Goal: Transaction & Acquisition: Purchase product/service

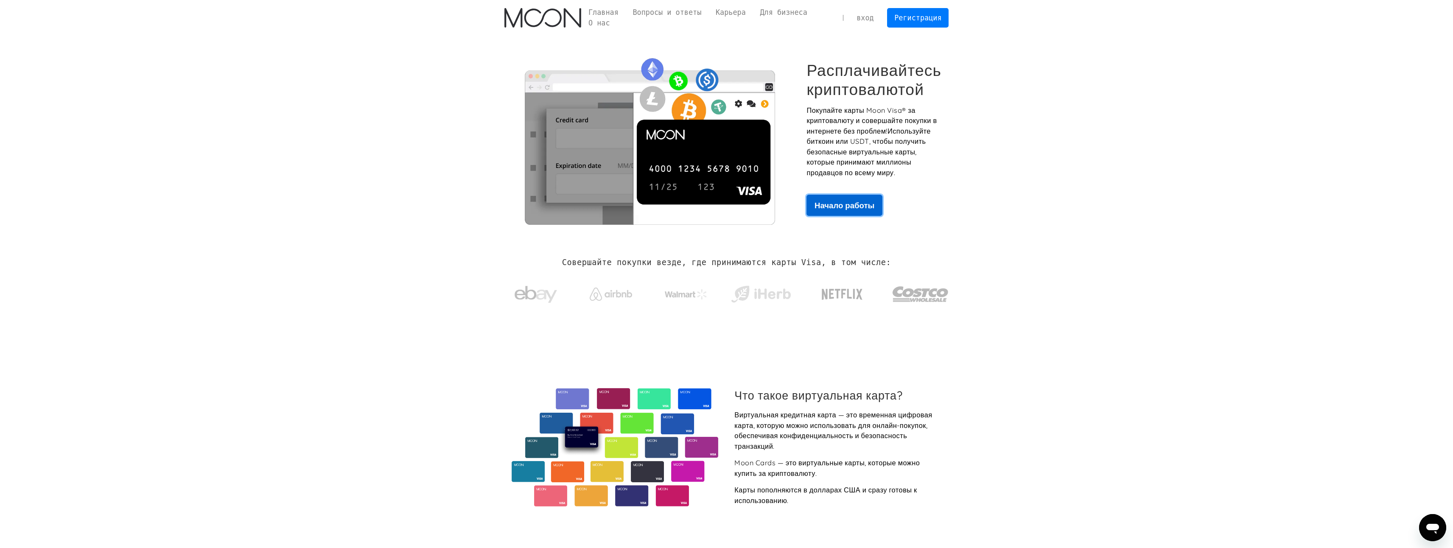
click at [823, 200] on ya-tr-span "Начало работы" at bounding box center [844, 205] width 60 height 10
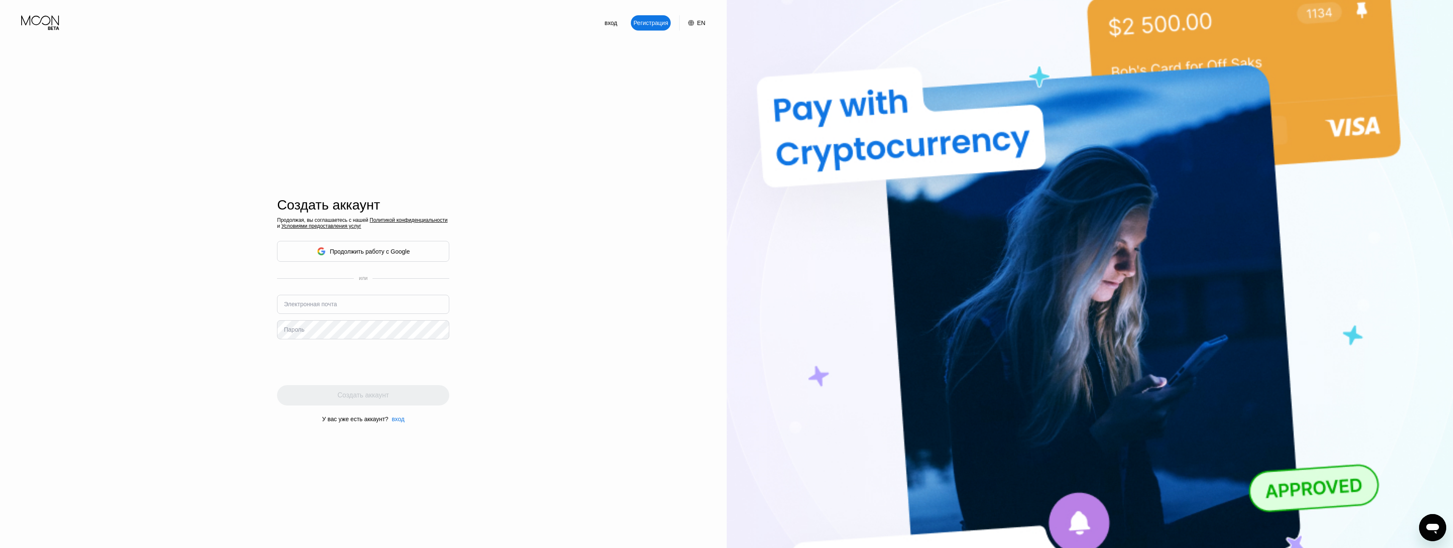
click at [423, 254] on div "Продолжить работу с Google" at bounding box center [363, 251] width 172 height 21
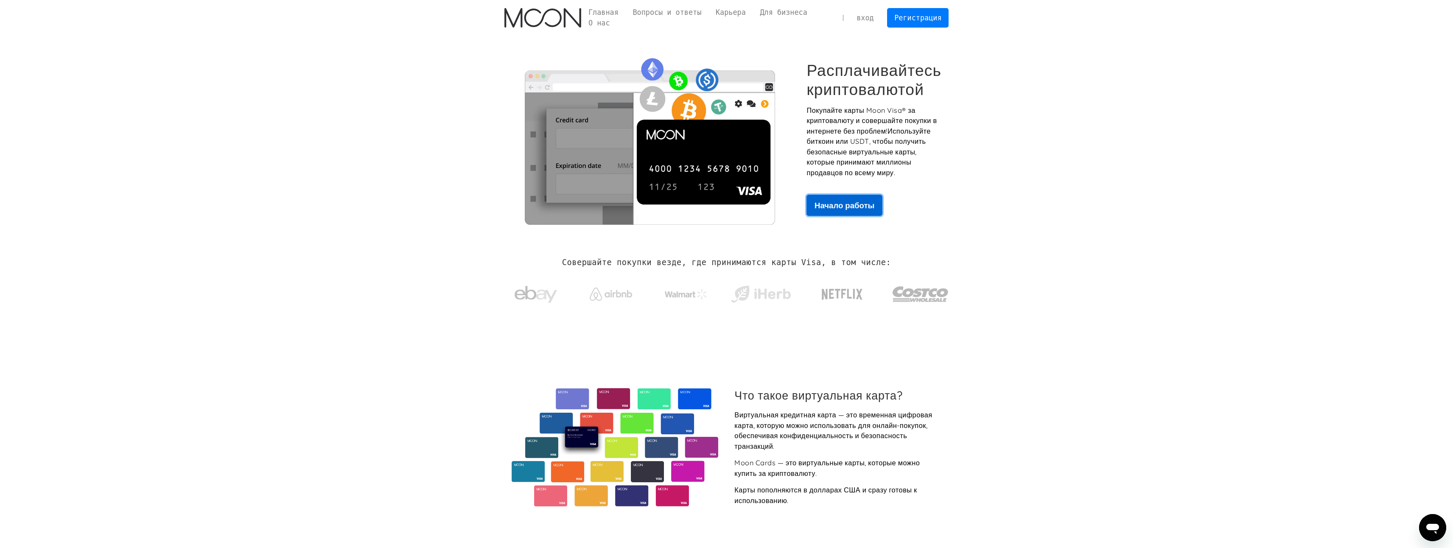
click at [823, 196] on link "Начало работы" at bounding box center [844, 205] width 76 height 21
click at [874, 20] on ya-tr-span "вход" at bounding box center [864, 18] width 17 height 8
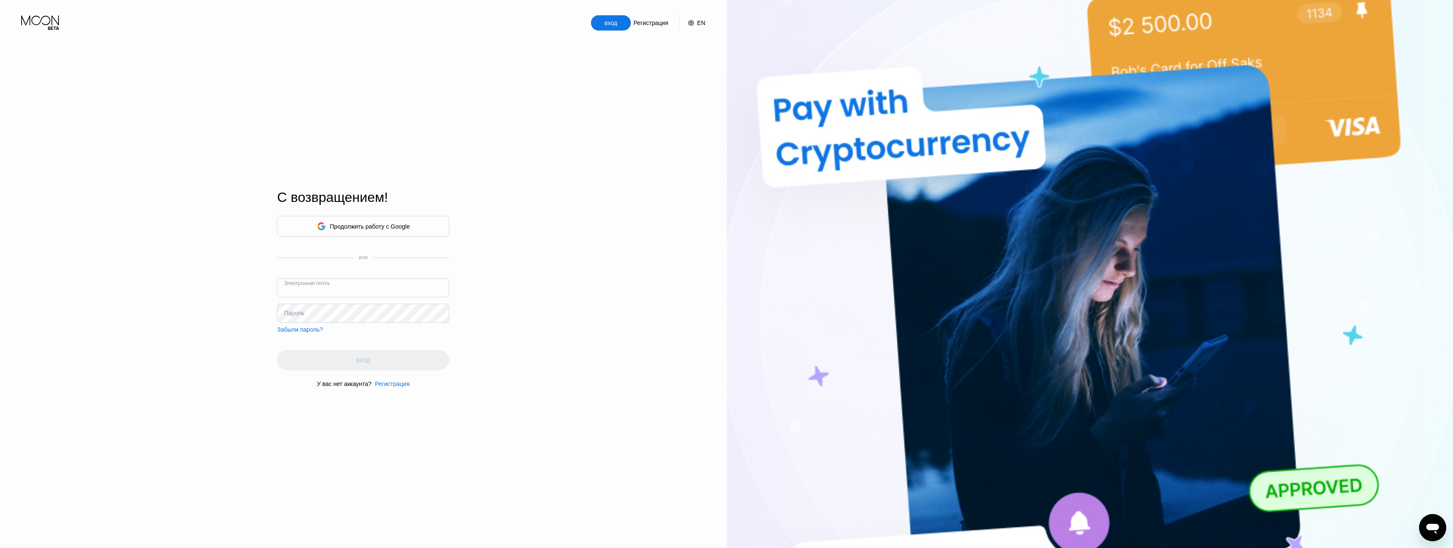
type input "tolikzestovskij@gmail.com"
click at [360, 348] on div "Продолжить работу с Google или Электронная почта tolikzestovskij@gmail.com Паро…" at bounding box center [363, 301] width 172 height 172
click at [375, 387] on div "Регистрация" at bounding box center [392, 384] width 35 height 7
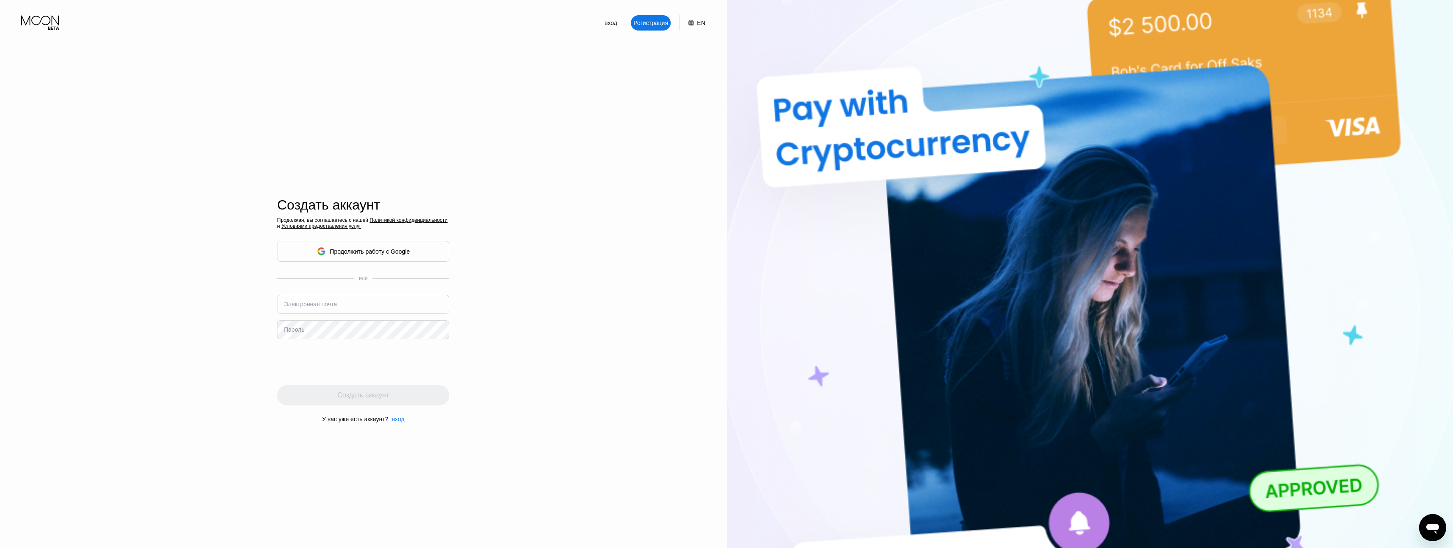
click at [335, 310] on input "text" at bounding box center [363, 304] width 172 height 19
type input "[EMAIL_ADDRESS][DOMAIN_NAME]"
click at [324, 395] on div "Создать аккаунт" at bounding box center [363, 395] width 172 height 20
click at [608, 25] on ya-tr-span "вход" at bounding box center [610, 23] width 13 height 7
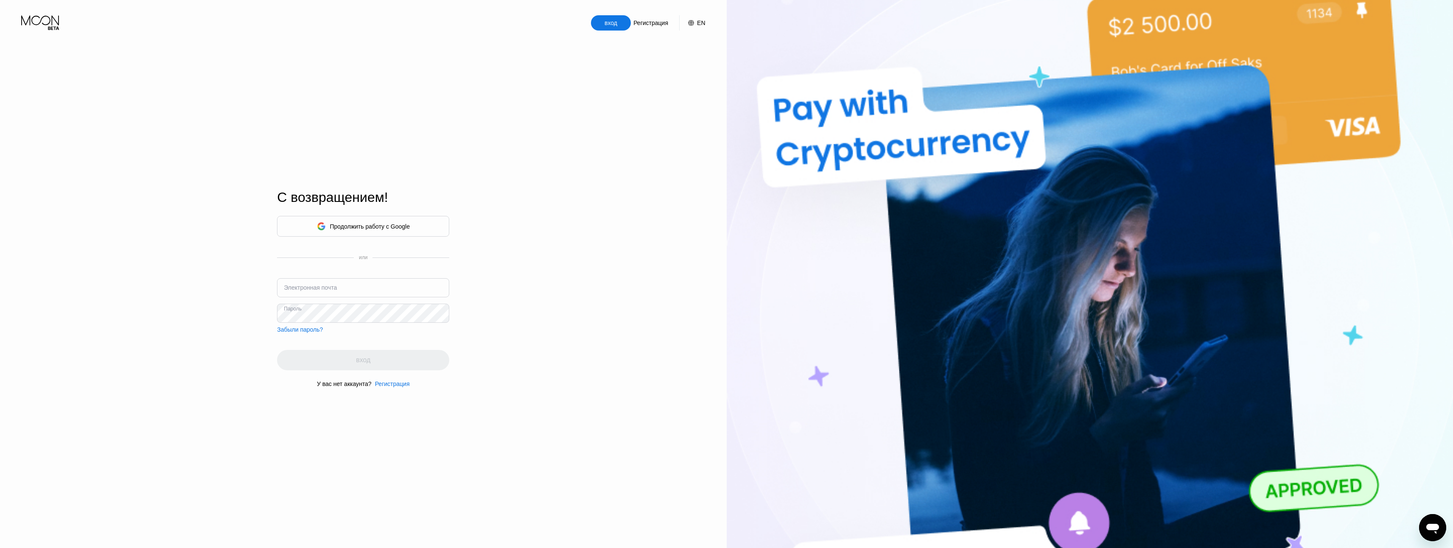
click at [396, 232] on div "Продолжить работу с Google" at bounding box center [363, 226] width 93 height 13
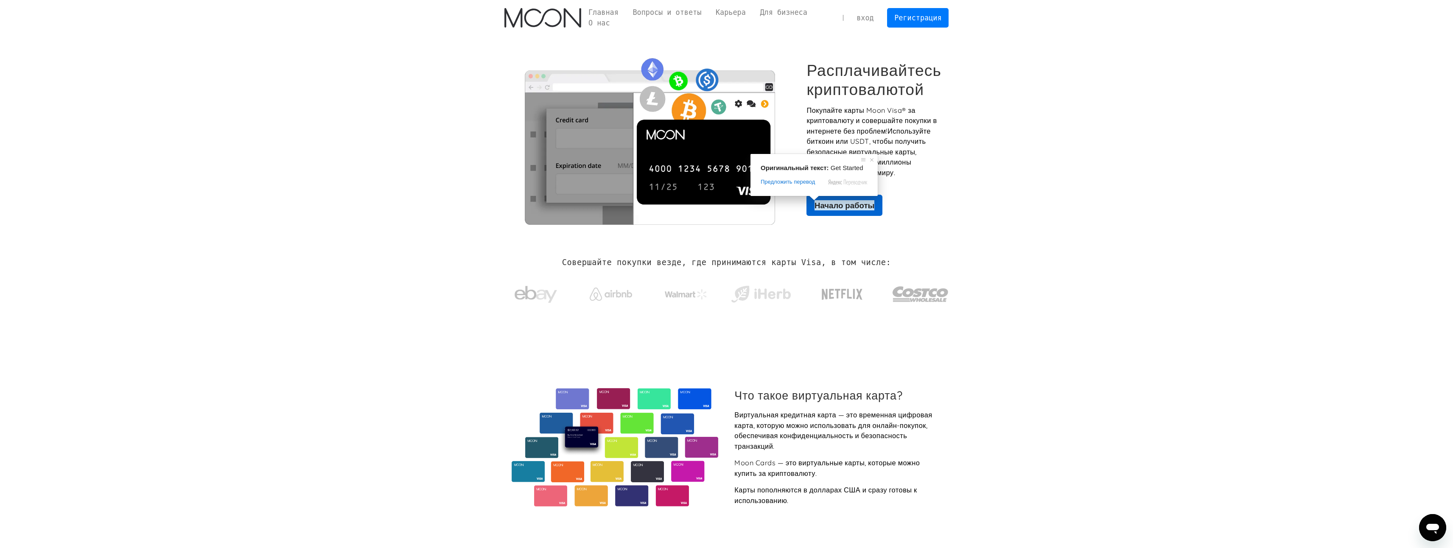
click at [817, 201] on span at bounding box center [814, 198] width 11 height 5
click at [813, 215] on div "Расплачивайтесь криптовалютой Покупайте карты Moon Visa® за криптовалюту и сове…" at bounding box center [726, 138] width 445 height 172
click at [815, 210] on link "Начало работы" at bounding box center [844, 205] width 76 height 21
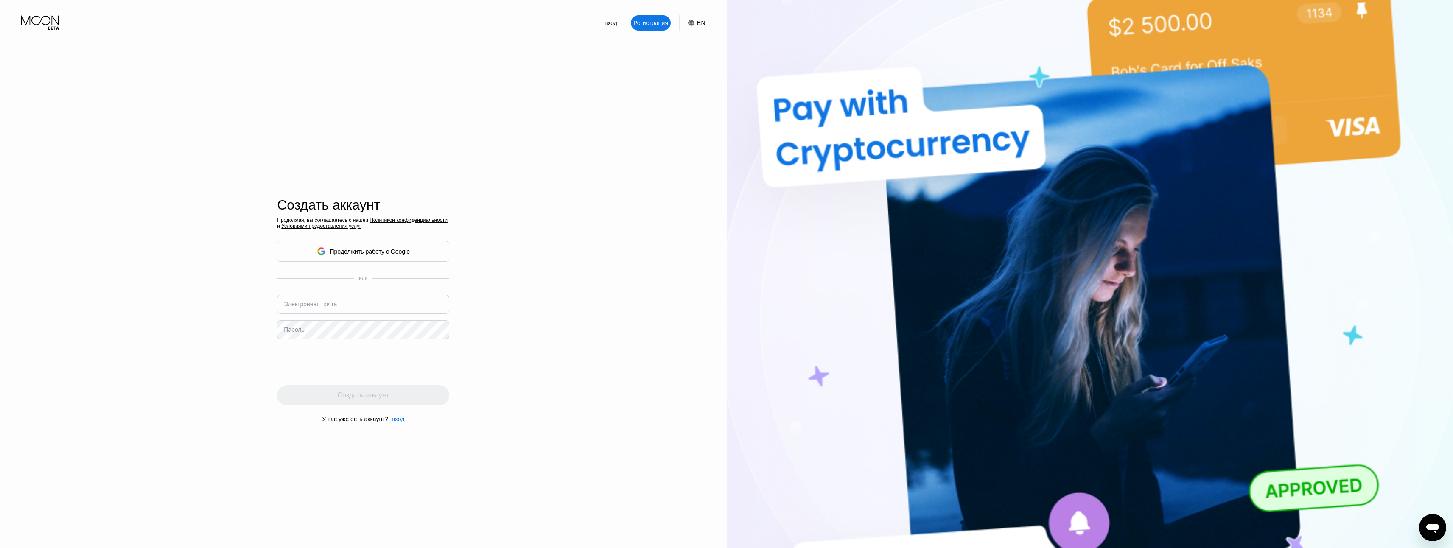
type input "[EMAIL_ADDRESS][DOMAIN_NAME]"
click at [394, 422] on ya-tr-span "вход" at bounding box center [398, 419] width 13 height 7
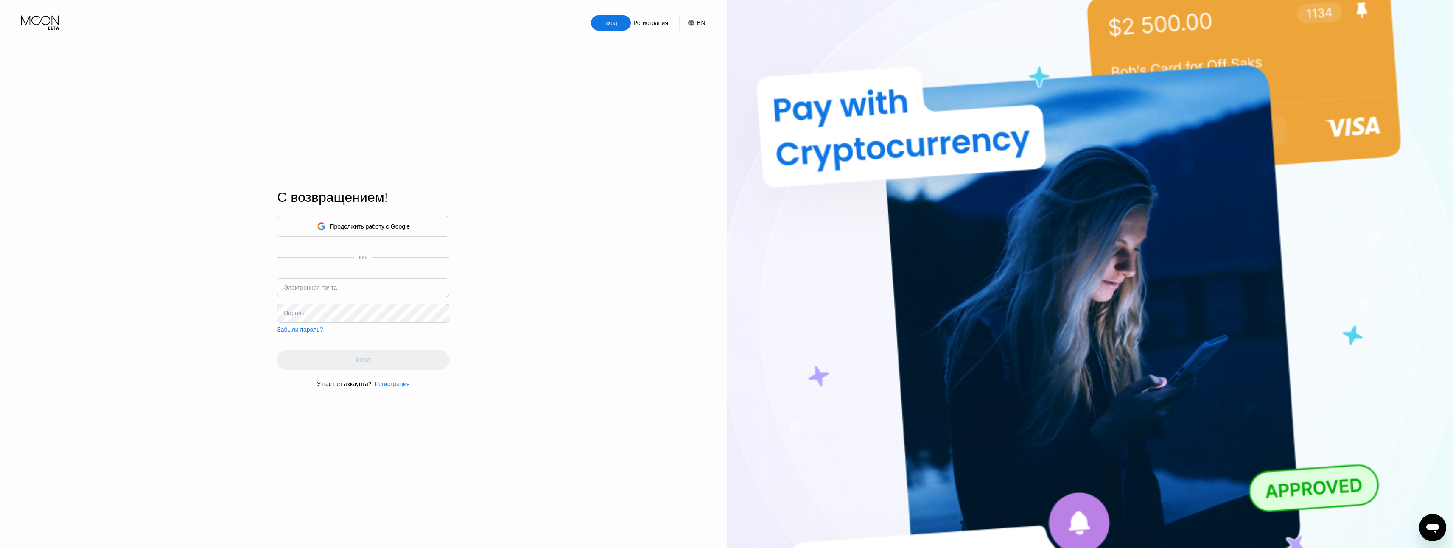
click at [357, 294] on input "text" at bounding box center [363, 287] width 172 height 19
type input "[EMAIL_ADDRESS][DOMAIN_NAME]"
click at [341, 325] on div "Продолжить работу с Google или Электронная почта tolikzestovskij@gmail.com Паро…" at bounding box center [363, 274] width 172 height 117
click at [313, 358] on div "вход" at bounding box center [363, 360] width 172 height 20
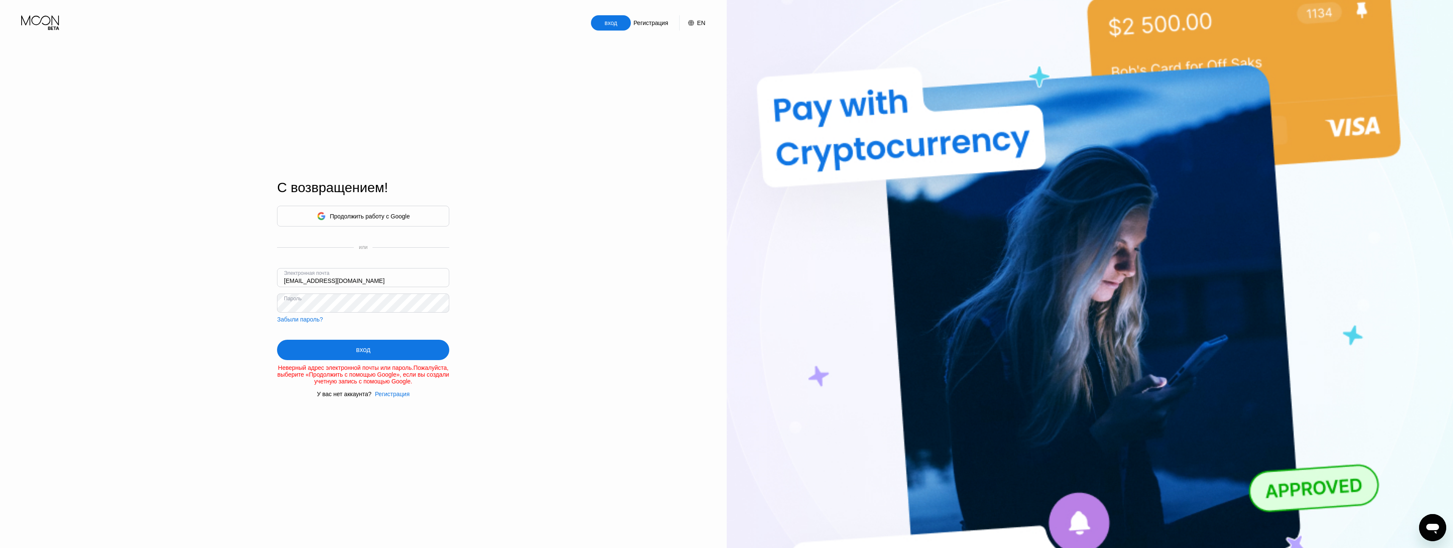
click at [308, 323] on div "Продолжить работу с Google или Электронная почта tolikzestovskij@gmail.com Паро…" at bounding box center [363, 302] width 172 height 192
click at [309, 319] on ya-tr-span "Забыли пароль?" at bounding box center [300, 319] width 46 height 7
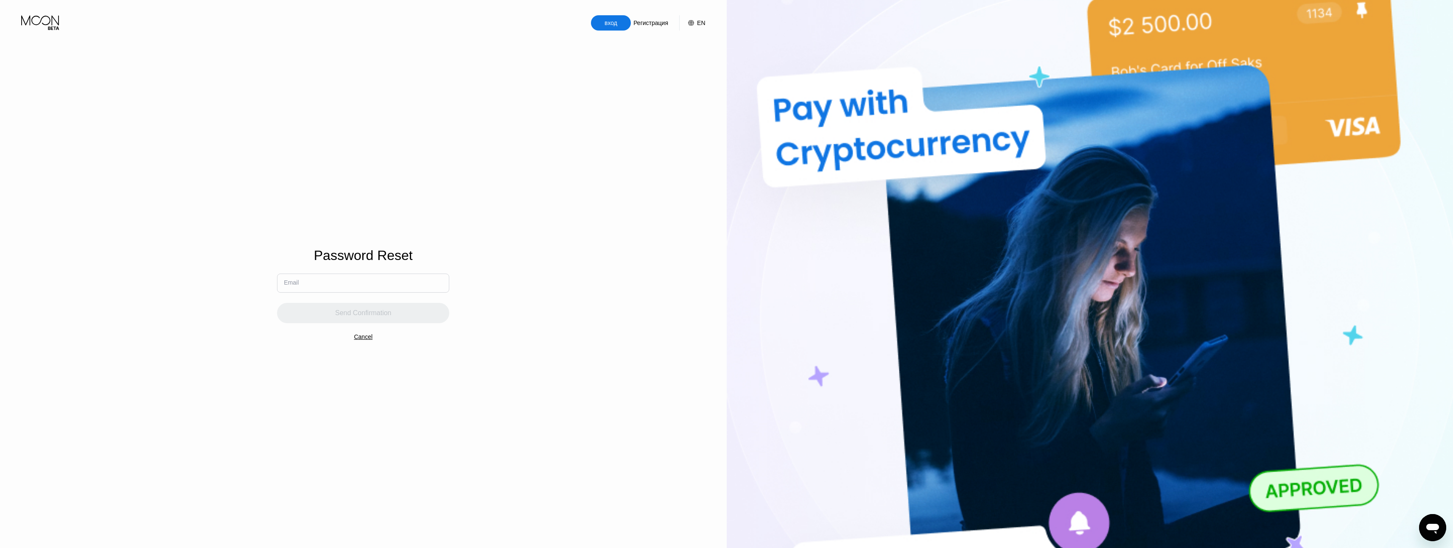
click at [347, 286] on input "text" at bounding box center [363, 283] width 172 height 19
type input "[EMAIL_ADDRESS][DOMAIN_NAME]"
click at [343, 322] on div "Отправить Подтверждение" at bounding box center [363, 313] width 172 height 20
click at [311, 299] on ya-tr-span "Новый Пароль" at bounding box center [304, 296] width 41 height 7
click at [311, 295] on ya-tr-span "Новый Пароль" at bounding box center [304, 296] width 41 height 7
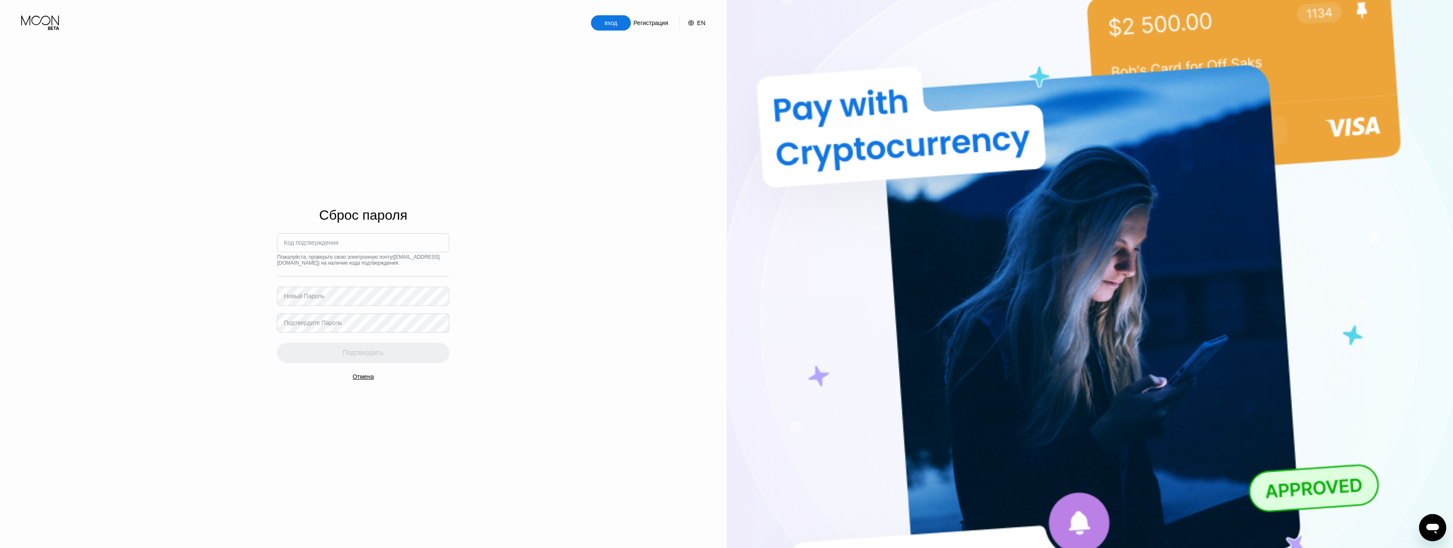
click at [324, 297] on ya-tr-span "Новый Пароль" at bounding box center [304, 296] width 41 height 7
drag, startPoint x: 325, startPoint y: 321, endPoint x: 333, endPoint y: 308, distance: 15.8
click at [325, 321] on ya-tr-span "Подтвердите Пароль" at bounding box center [313, 322] width 58 height 7
click at [326, 326] on ya-tr-span "Подтвердите Пароль" at bounding box center [313, 322] width 58 height 7
drag, startPoint x: 326, startPoint y: 328, endPoint x: 335, endPoint y: 326, distance: 9.5
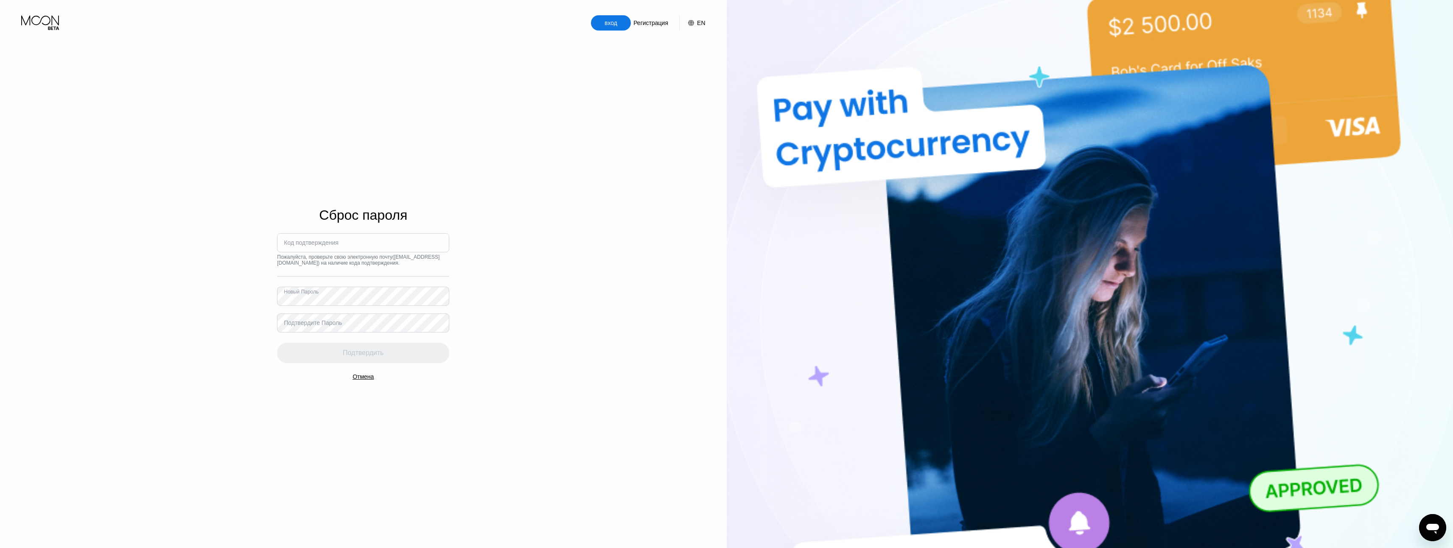
click at [326, 326] on ya-tr-span "Подтвердите Пароль" at bounding box center [313, 322] width 58 height 7
drag, startPoint x: 340, startPoint y: 326, endPoint x: 349, endPoint y: 308, distance: 19.9
click at [341, 325] on ya-tr-span "Подтвердите Пароль" at bounding box center [313, 322] width 58 height 7
drag, startPoint x: 346, startPoint y: 253, endPoint x: 353, endPoint y: 246, distance: 9.6
click at [348, 251] on div "Код подтверждения Пожалуйста, проверьте свою электронную почту ( tolikzestovski…" at bounding box center [363, 298] width 172 height 130
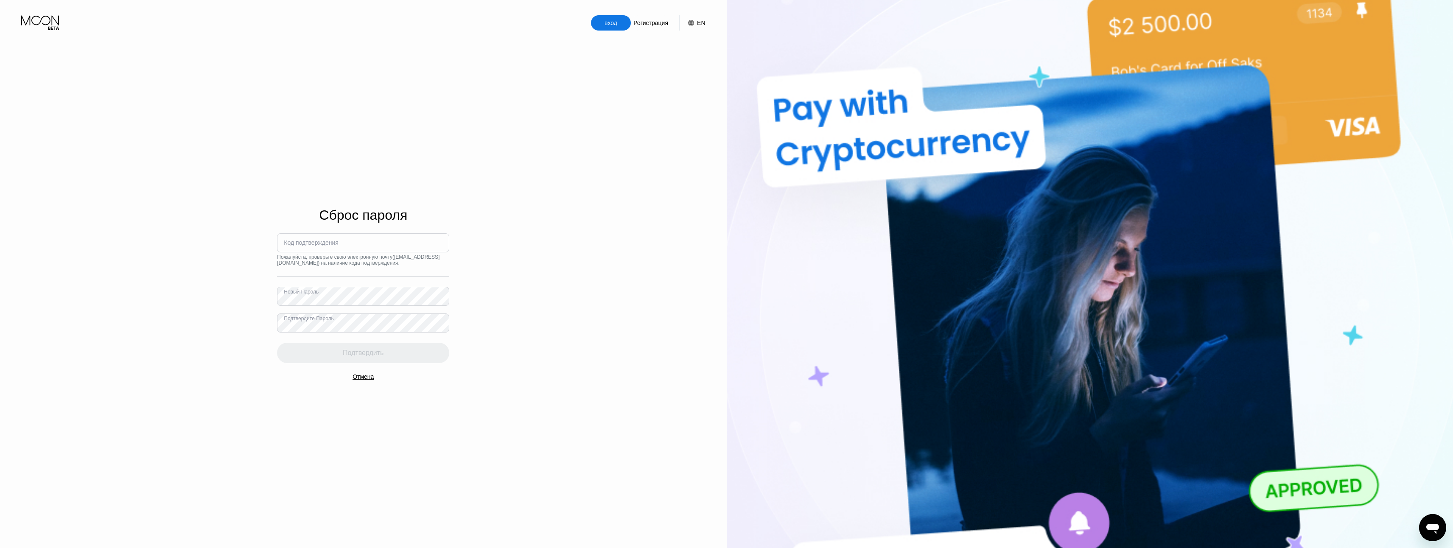
click at [353, 246] on input at bounding box center [363, 242] width 172 height 19
click at [353, 245] on input at bounding box center [363, 242] width 172 height 19
paste input "825983"
type input "825983"
click at [329, 363] on div "Подтвердить" at bounding box center [363, 353] width 172 height 20
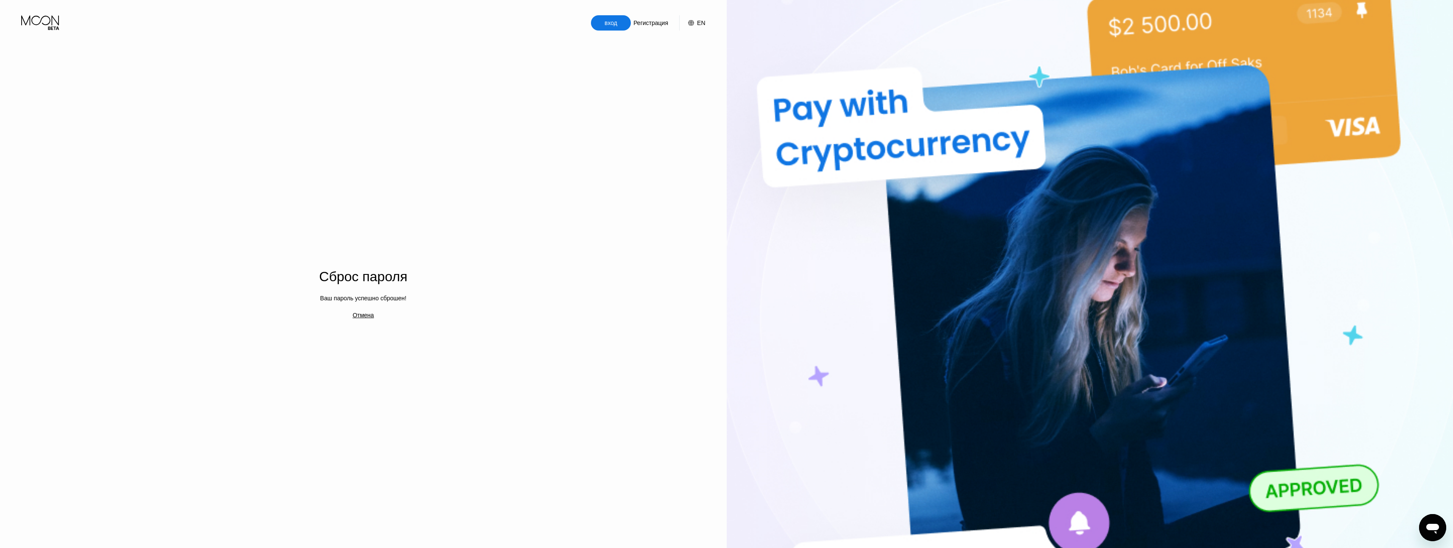
click at [612, 25] on ya-tr-span "вход" at bounding box center [610, 23] width 13 height 7
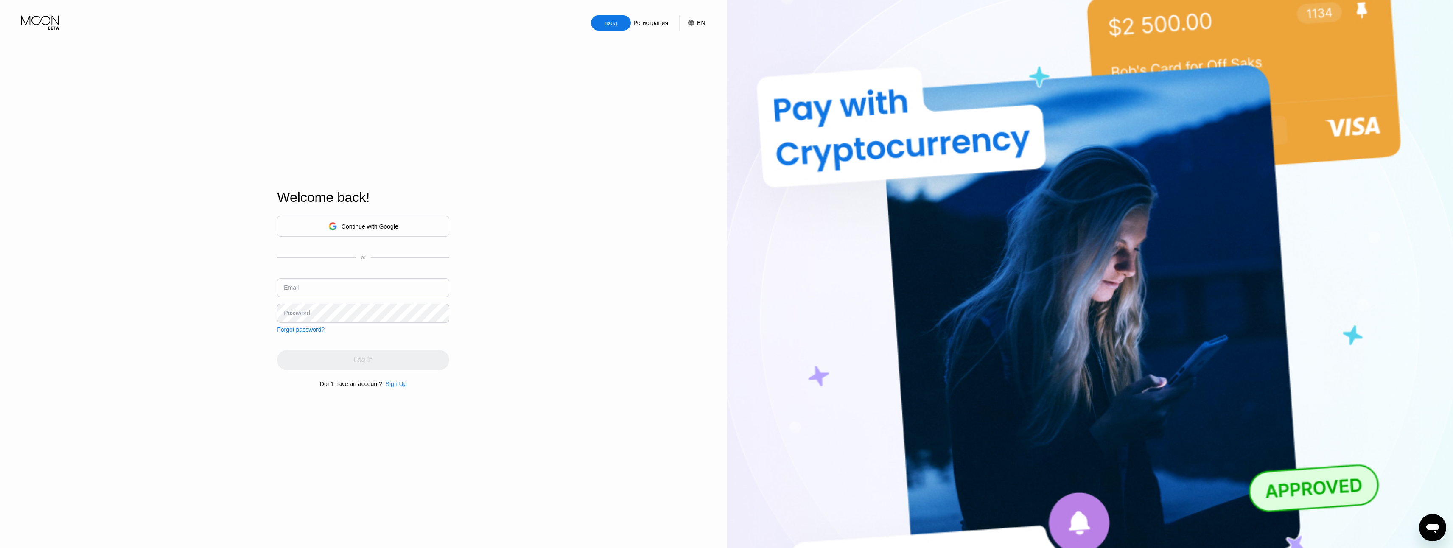
click at [359, 282] on input "text" at bounding box center [363, 287] width 172 height 19
type input "[EMAIL_ADDRESS][DOMAIN_NAME]"
click at [249, 311] on div "вход Регистрация EN Язык Выберите элемент Сохранить С возвращением! Продолжить …" at bounding box center [363, 301] width 727 height 603
click at [311, 353] on div "вход" at bounding box center [363, 360] width 172 height 20
type input "[EMAIL_ADDRESS][DOMAIN_NAME]"
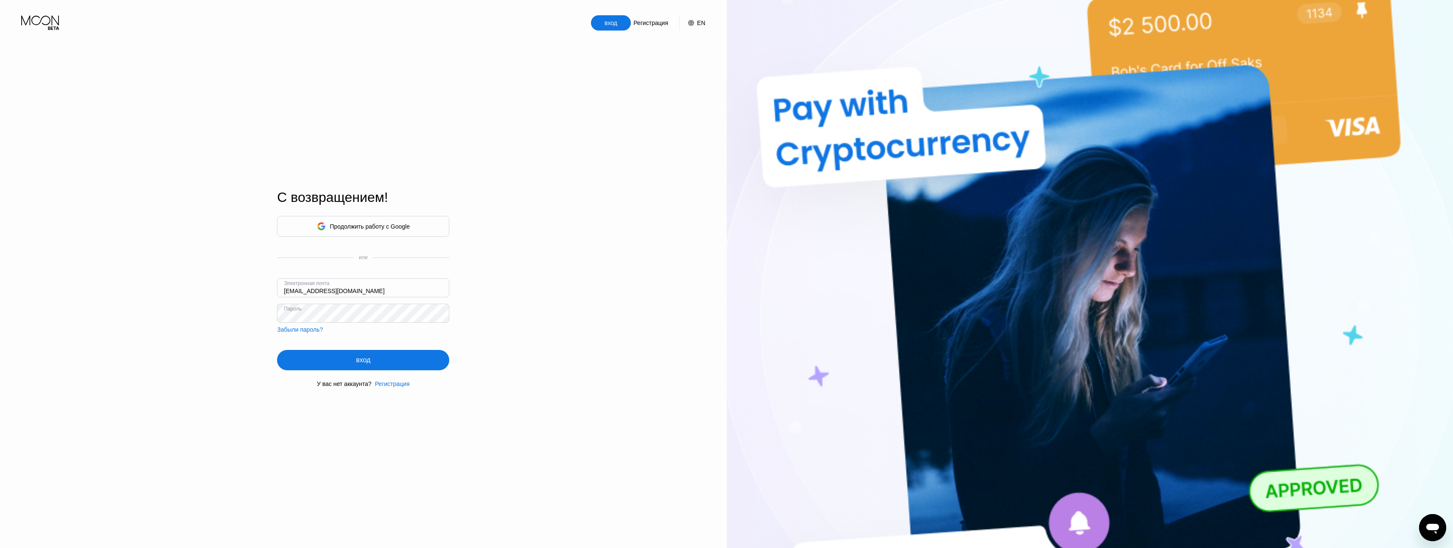
click at [374, 287] on input "[EMAIL_ADDRESS][DOMAIN_NAME]" at bounding box center [363, 287] width 172 height 19
click at [359, 370] on div "вход" at bounding box center [363, 360] width 172 height 20
type input "[EMAIL_ADDRESS][DOMAIN_NAME]"
click at [494, 297] on div "вход Регистрация EN Язык Выберите элемент Сохранить С возвращением! Продолжить …" at bounding box center [363, 301] width 727 height 603
drag, startPoint x: 376, startPoint y: 362, endPoint x: 384, endPoint y: 351, distance: 13.7
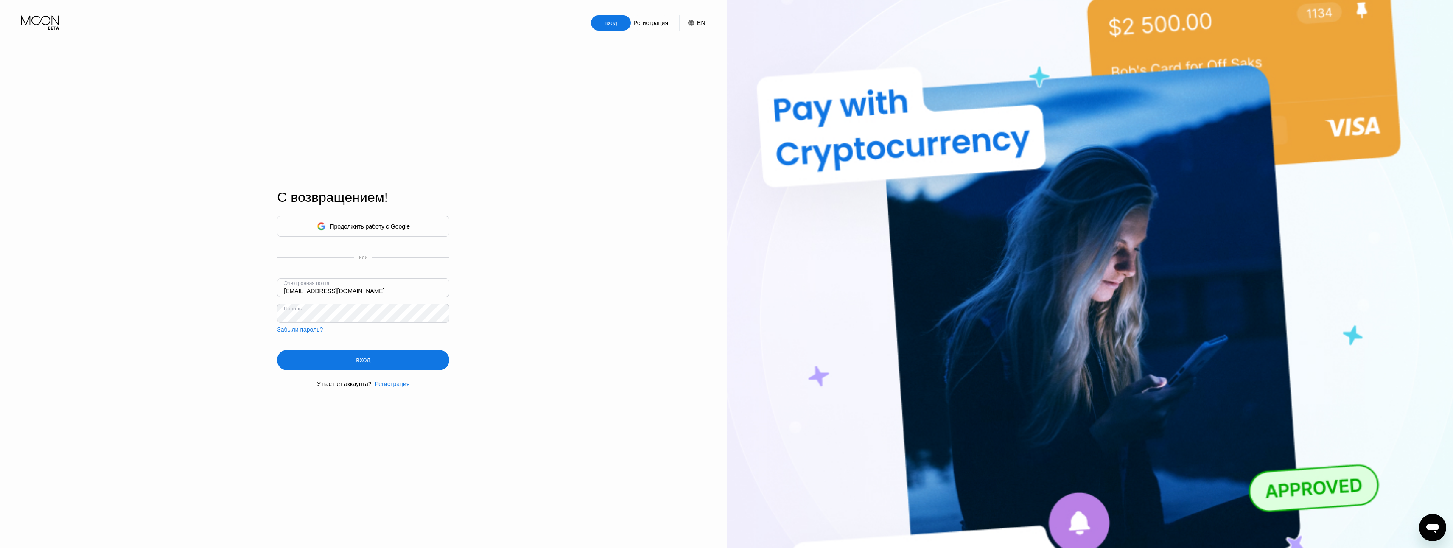
click at [376, 363] on div "вход" at bounding box center [363, 360] width 172 height 20
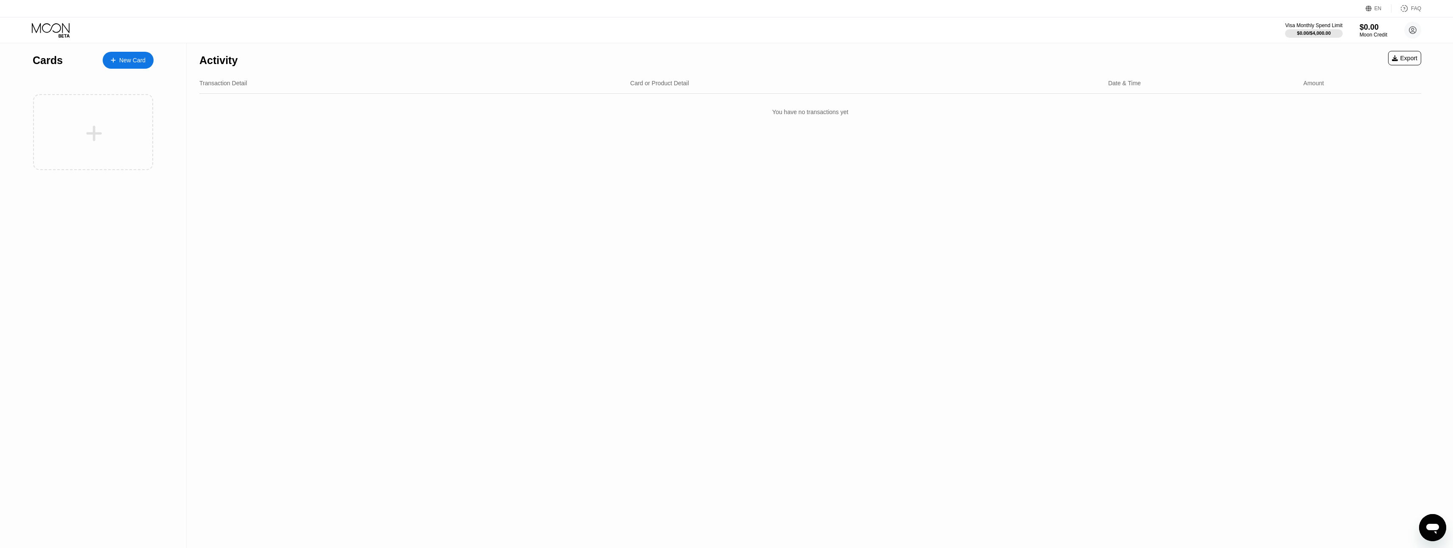
click at [154, 68] on div "Cards New Card" at bounding box center [93, 295] width 187 height 505
click at [142, 58] on div "New Card" at bounding box center [132, 60] width 26 height 7
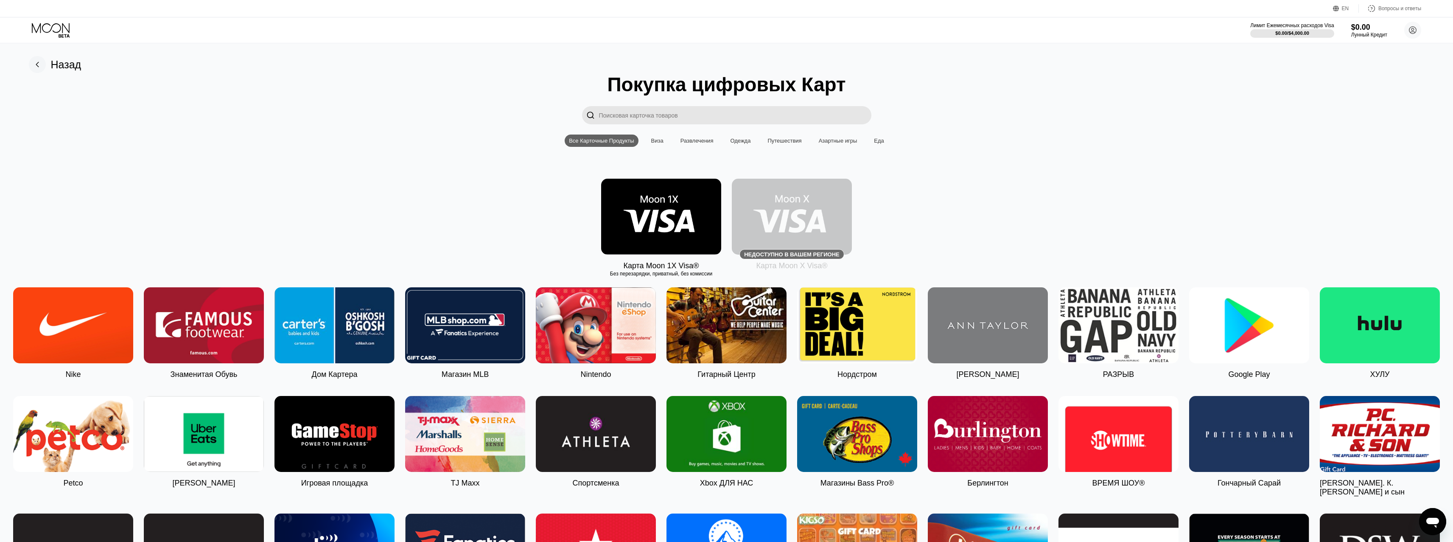
click at [639, 223] on img at bounding box center [661, 217] width 120 height 76
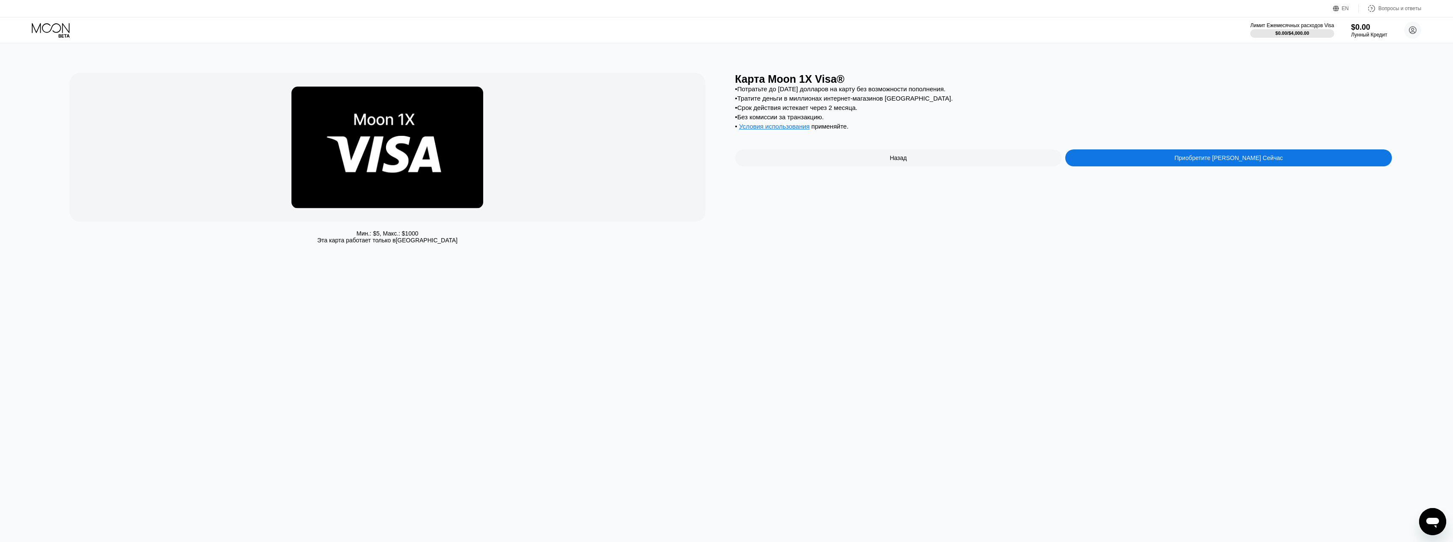
click at [1130, 165] on div "Приобретите [PERSON_NAME] Сейчас" at bounding box center [1228, 157] width 327 height 17
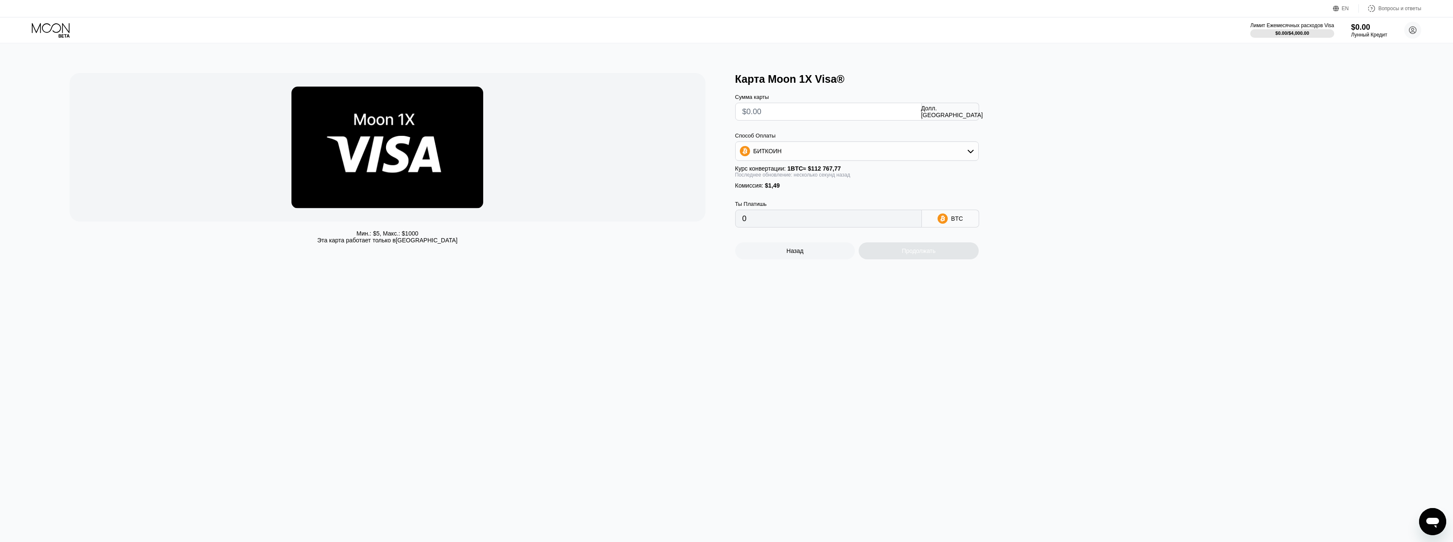
click at [879, 256] on div "Продолжать" at bounding box center [919, 250] width 120 height 17
click at [825, 108] on input "text" at bounding box center [828, 111] width 172 height 17
type input "$0"
type input "0.00001322"
type input "$0000"
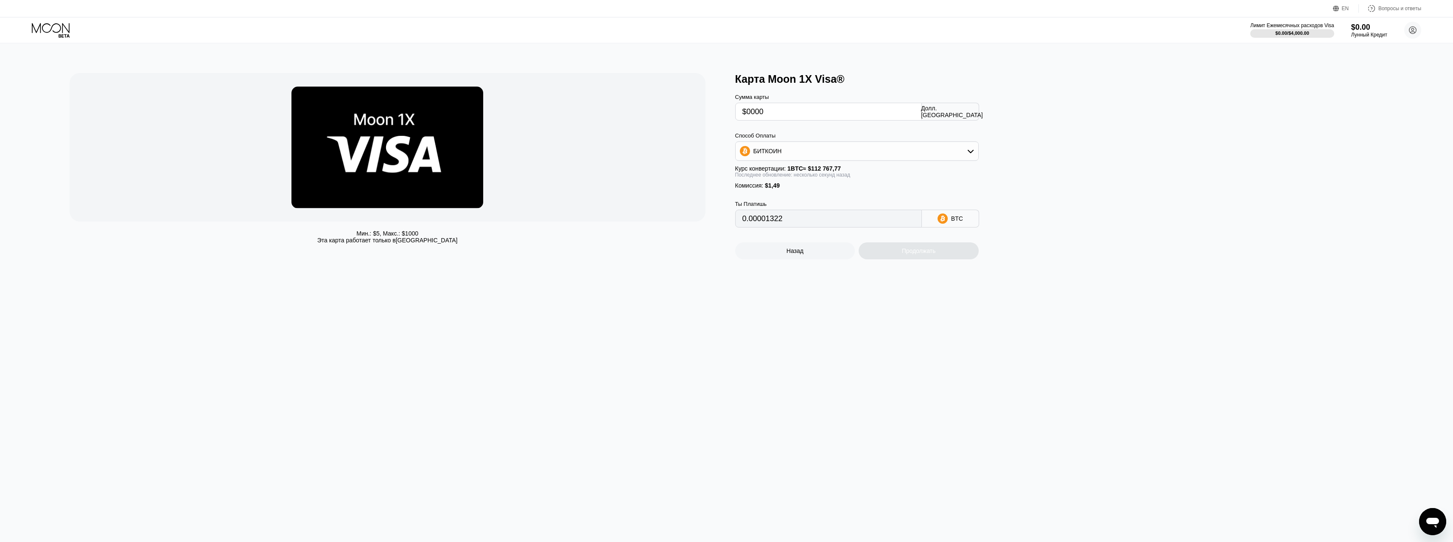
click at [839, 189] on div "Комиссия : $1,49" at bounding box center [856, 185] width 243 height 7
drag, startPoint x: 845, startPoint y: 187, endPoint x: 848, endPoint y: 207, distance: 19.7
click at [845, 187] on div "Комиссия : $1,49" at bounding box center [856, 185] width 243 height 7
click at [882, 257] on div "Продолжать" at bounding box center [919, 250] width 120 height 17
click at [894, 159] on div "БИТКОИН" at bounding box center [857, 151] width 243 height 17
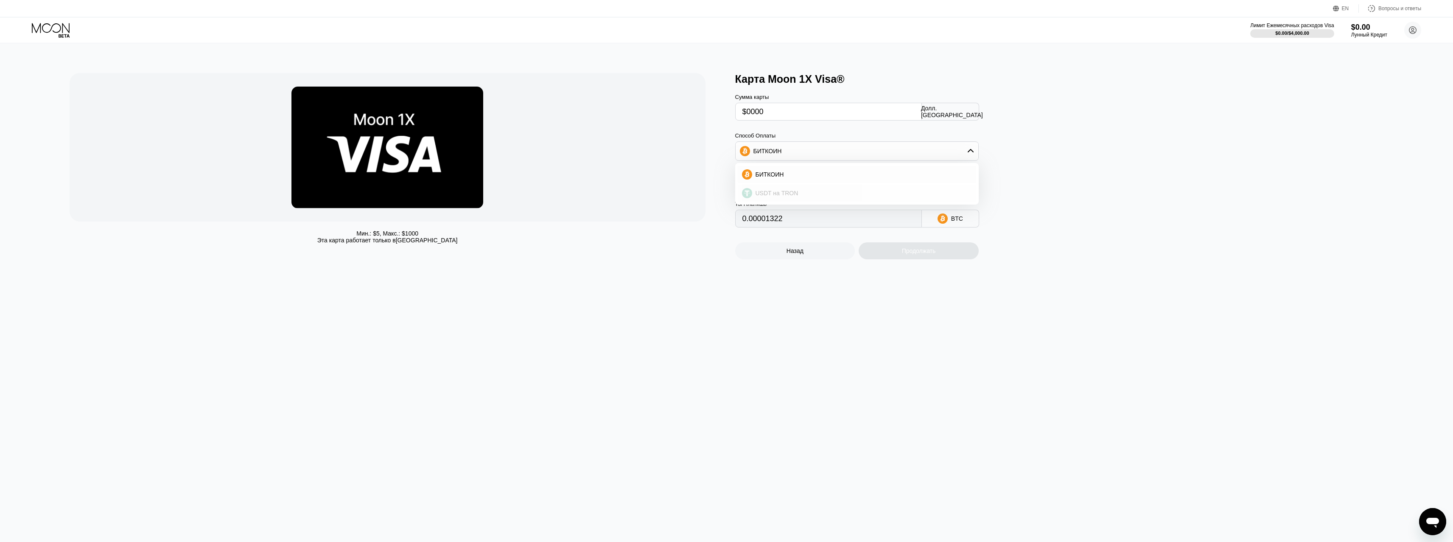
click at [792, 195] on ya-tr-span "USDT на TRON" at bounding box center [777, 193] width 43 height 7
type input "1.51"
click at [893, 257] on div "Продолжать" at bounding box center [919, 250] width 120 height 17
